Goal: Navigation & Orientation: Find specific page/section

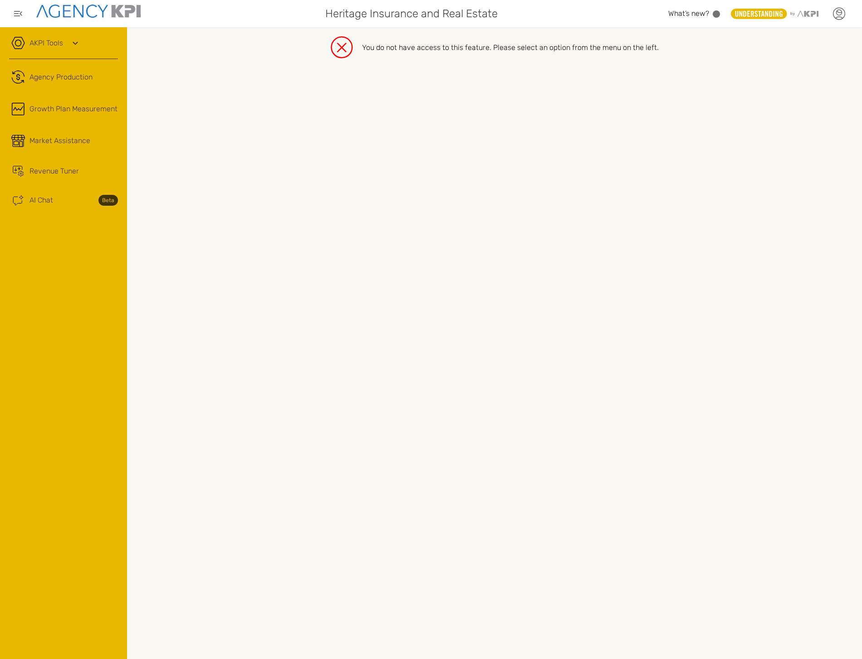
click at [841, 15] on icon at bounding box center [839, 14] width 14 height 14
click at [772, 125] on li "Log Out" at bounding box center [797, 118] width 108 height 24
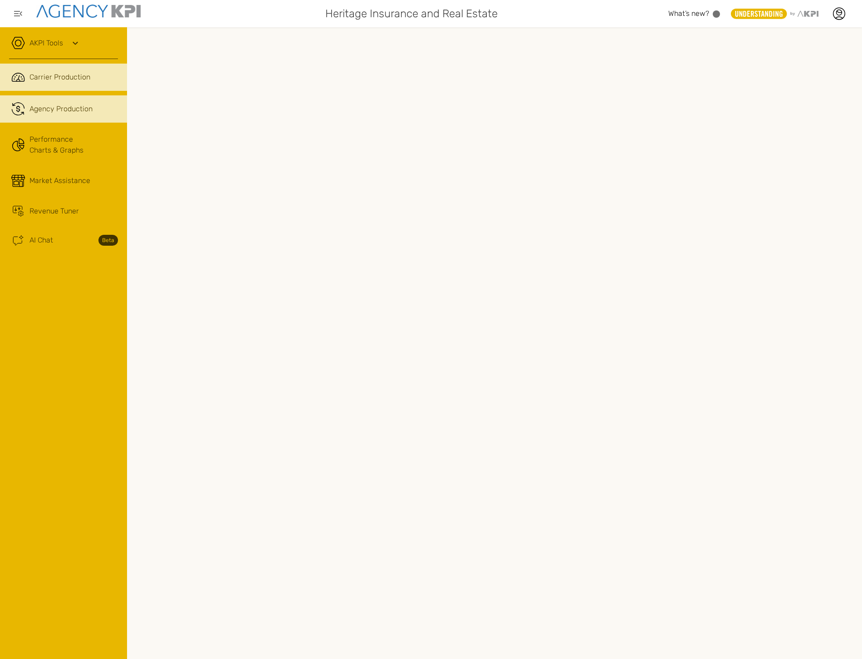
click at [91, 110] on span "Agency Production" at bounding box center [61, 108] width 63 height 11
click at [49, 49] on div "AKPI Tools" at bounding box center [63, 47] width 109 height 23
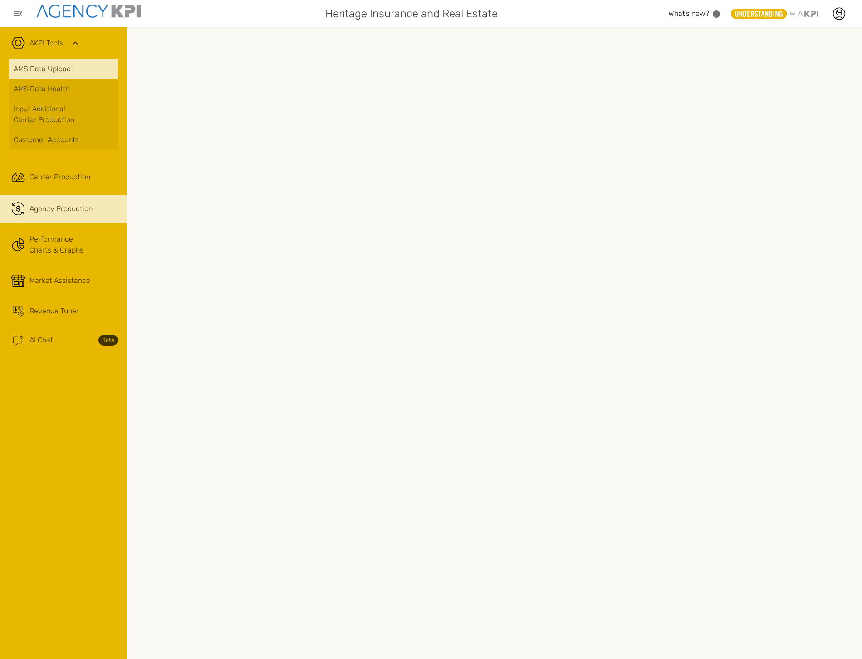
click at [57, 70] on link "AMS Data Upload" at bounding box center [63, 69] width 109 height 20
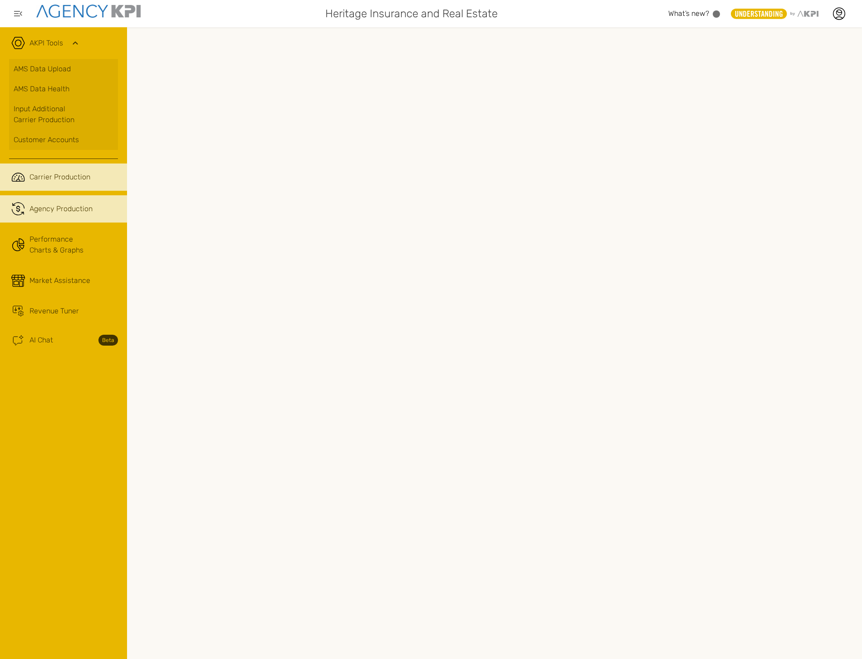
click at [95, 181] on div "Carrier Production" at bounding box center [74, 177] width 89 height 11
click at [51, 215] on link ".cls-1{fill:none;stroke:#221f20;stroke-linecap:round;stroke-linejoin:round;stro…" at bounding box center [63, 208] width 127 height 27
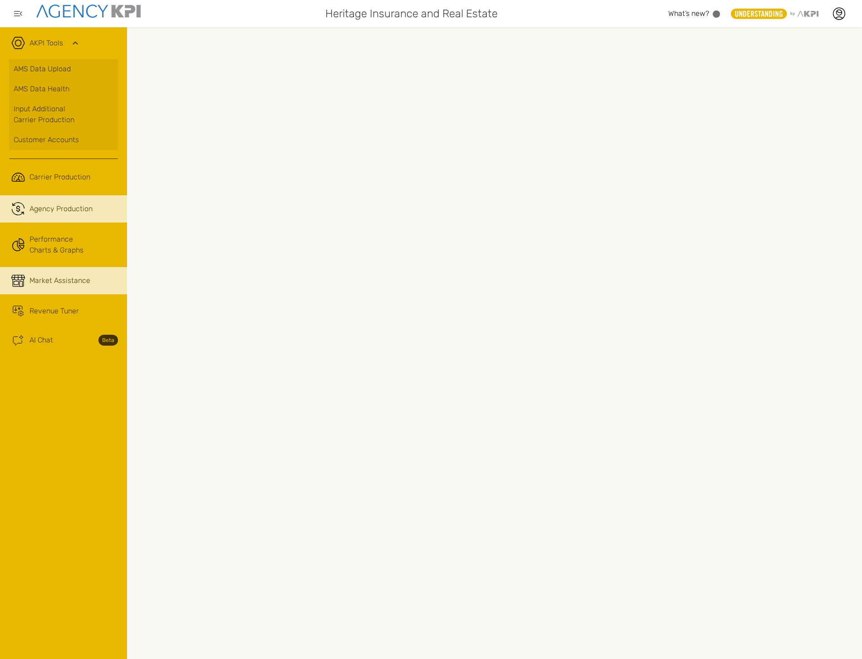
click at [61, 275] on span "Market Assistance" at bounding box center [60, 280] width 61 height 11
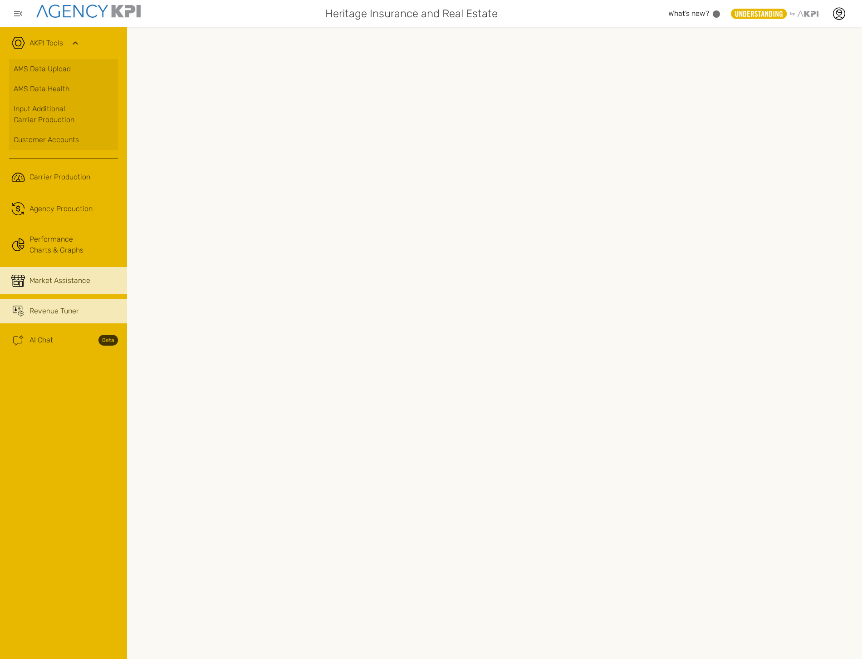
click at [60, 311] on span "Revenue Tuner" at bounding box center [54, 310] width 49 height 11
